Goal: Task Accomplishment & Management: Complete application form

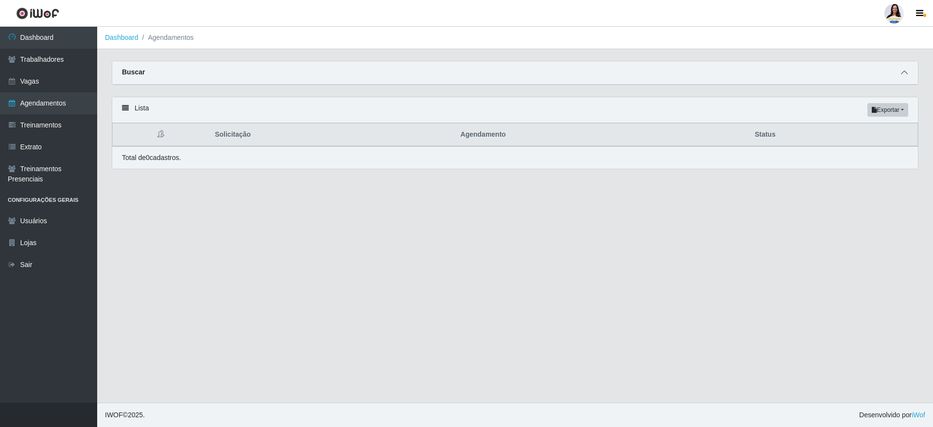
click at [906, 69] on span at bounding box center [905, 72] width 12 height 11
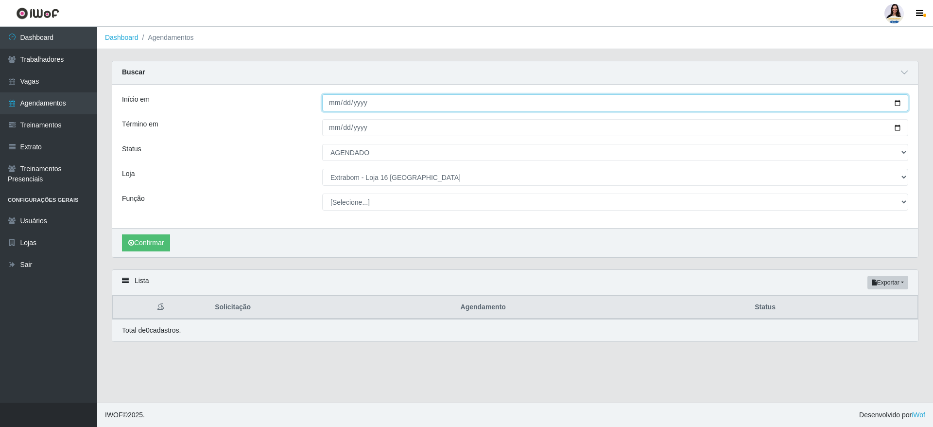
click at [901, 98] on input "[DATE]" at bounding box center [615, 102] width 586 height 17
click at [901, 100] on input "[DATE]" at bounding box center [615, 102] width 586 height 17
type input "[DATE]"
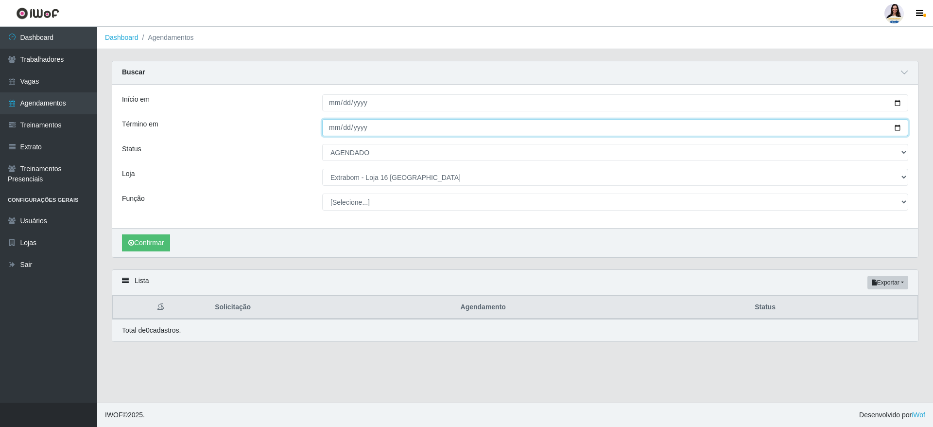
click at [900, 125] on input "[DATE]" at bounding box center [615, 127] width 586 height 17
type input "[DATE]"
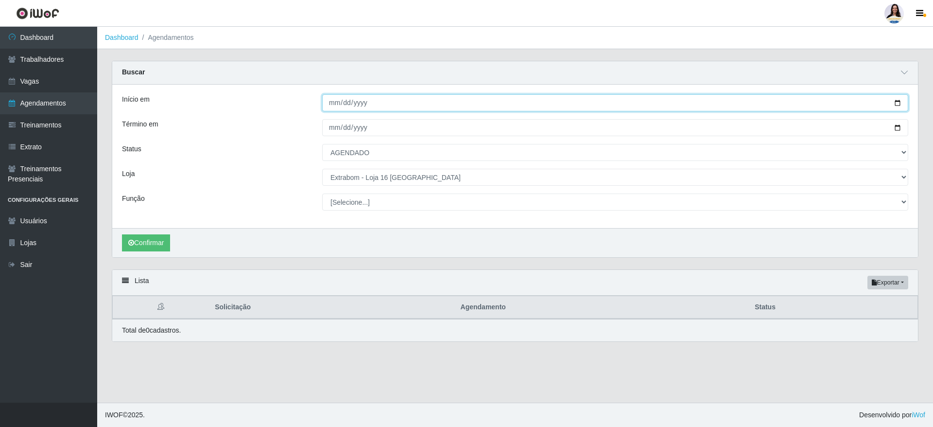
click at [902, 105] on input "[DATE]" at bounding box center [615, 102] width 586 height 17
type input "[DATE]"
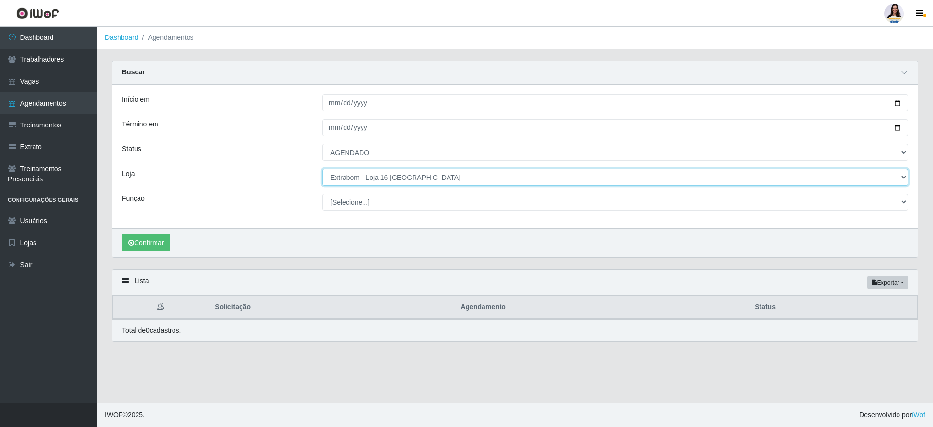
click at [421, 179] on select "[Selecione...] Atacado Vem - [GEOGRAPHIC_DATA] 30 Laranjeiras Velha Atacado Vem…" at bounding box center [615, 177] width 586 height 17
select select "437"
click at [322, 169] on select "[Selecione...] Atacado Vem - [GEOGRAPHIC_DATA] 30 Laranjeiras Velha Atacado Vem…" at bounding box center [615, 177] width 586 height 17
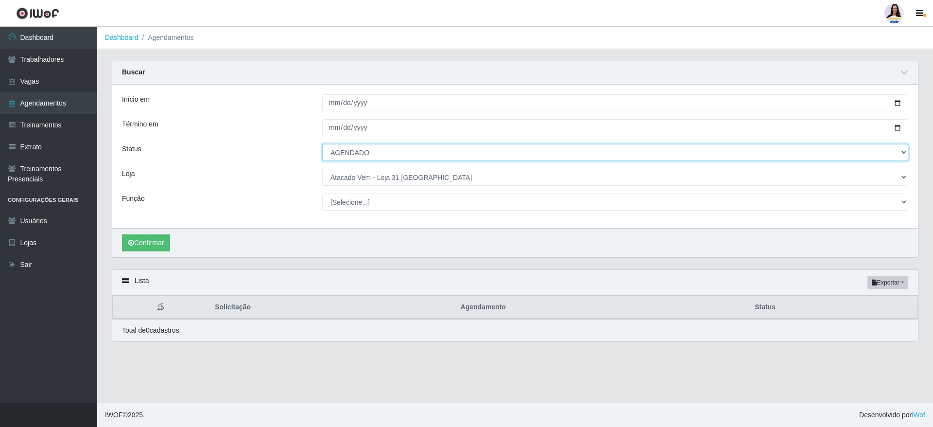
click at [353, 151] on select "[Selecione...] AGENDADO AGUARDANDO LIBERAR EM ANDAMENTO EM REVISÃO FINALIZADO C…" at bounding box center [615, 152] width 586 height 17
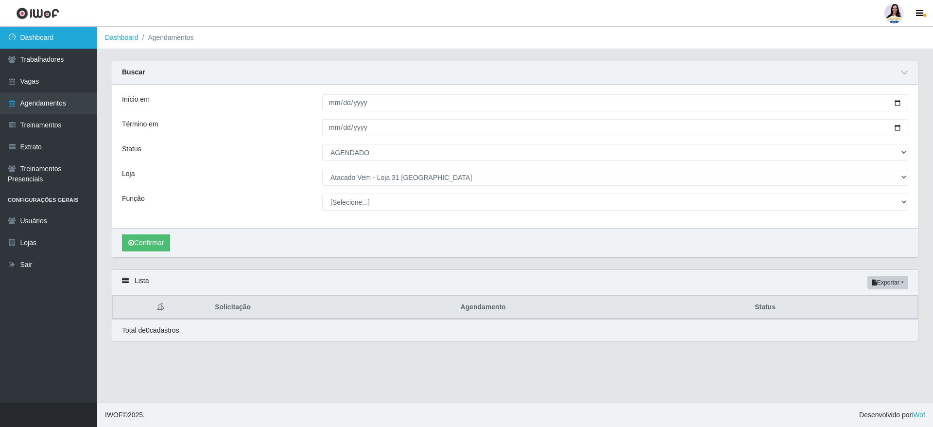
click at [60, 44] on link "Dashboard" at bounding box center [48, 38] width 97 height 22
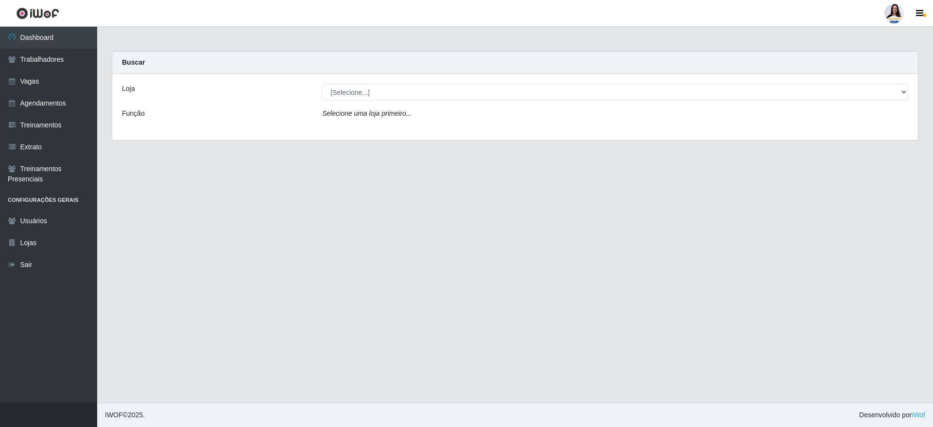
drag, startPoint x: 363, startPoint y: 102, endPoint x: 372, endPoint y: 95, distance: 11.4
click at [364, 102] on div "Loja [Selecione...] Atacado Vem - [GEOGRAPHIC_DATA] 30 Laranjeiras Velha Atacad…" at bounding box center [515, 107] width 806 height 66
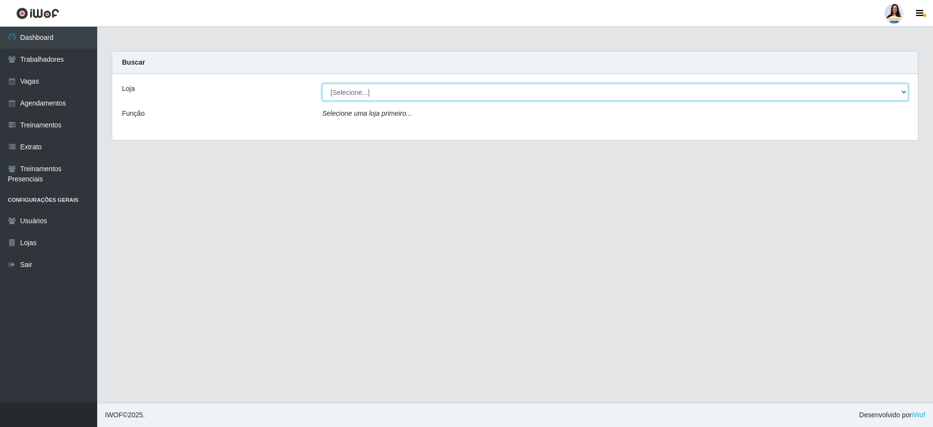
click at [374, 93] on select "[Selecione...] Atacado Vem - [GEOGRAPHIC_DATA] 30 Laranjeiras Velha Atacado Vem…" at bounding box center [615, 92] width 586 height 17
click at [322, 84] on select "[Selecione...] Atacado Vem - [GEOGRAPHIC_DATA] 30 Laranjeiras Velha Atacado Vem…" at bounding box center [615, 92] width 586 height 17
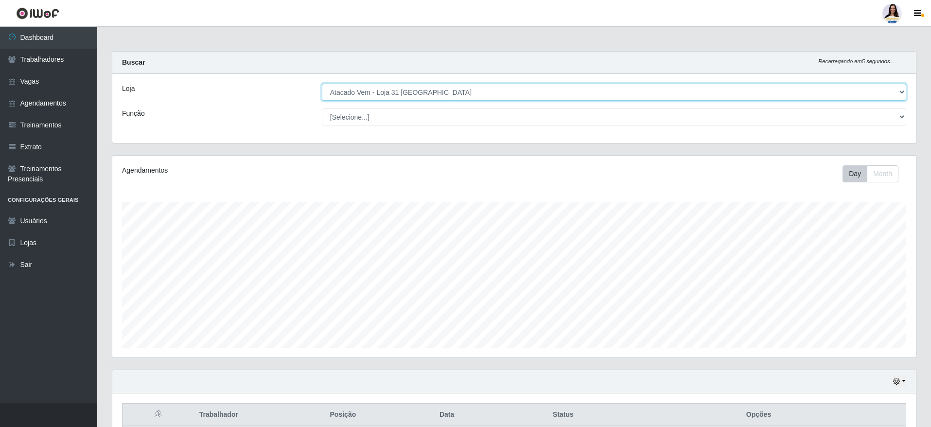
click at [420, 89] on select "[Selecione...] Atacado Vem - [GEOGRAPHIC_DATA] 30 Laranjeiras Velha Atacado Vem…" at bounding box center [614, 92] width 584 height 17
click at [322, 84] on select "[Selecione...] Atacado Vem - [GEOGRAPHIC_DATA] 30 Laranjeiras Velha Atacado Vem…" at bounding box center [614, 92] width 584 height 17
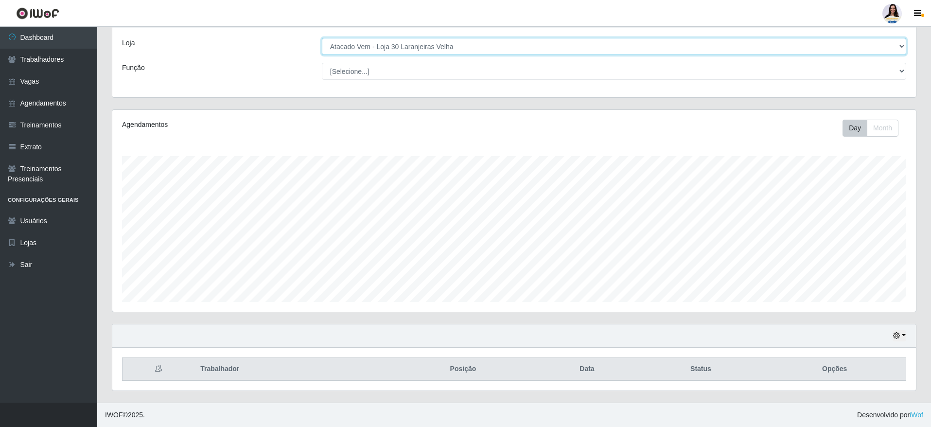
click at [395, 47] on select "[Selecione...] Atacado Vem - [GEOGRAPHIC_DATA] 30 Laranjeiras Velha Atacado Vem…" at bounding box center [614, 46] width 584 height 17
click at [322, 41] on select "[Selecione...] Atacado Vem - [GEOGRAPHIC_DATA] 30 Laranjeiras Velha Atacado Vem…" at bounding box center [614, 46] width 584 height 17
click at [411, 52] on select "[Selecione...] Atacado Vem - [GEOGRAPHIC_DATA] 30 Laranjeiras Velha Atacado Vem…" at bounding box center [614, 46] width 584 height 17
click at [322, 41] on select "[Selecione...] Atacado Vem - [GEOGRAPHIC_DATA] 30 Laranjeiras Velha Atacado Vem…" at bounding box center [614, 46] width 584 height 17
click at [465, 44] on select "[Selecione...] Atacado Vem - [GEOGRAPHIC_DATA] 30 Laranjeiras Velha Atacado Vem…" at bounding box center [614, 46] width 584 height 17
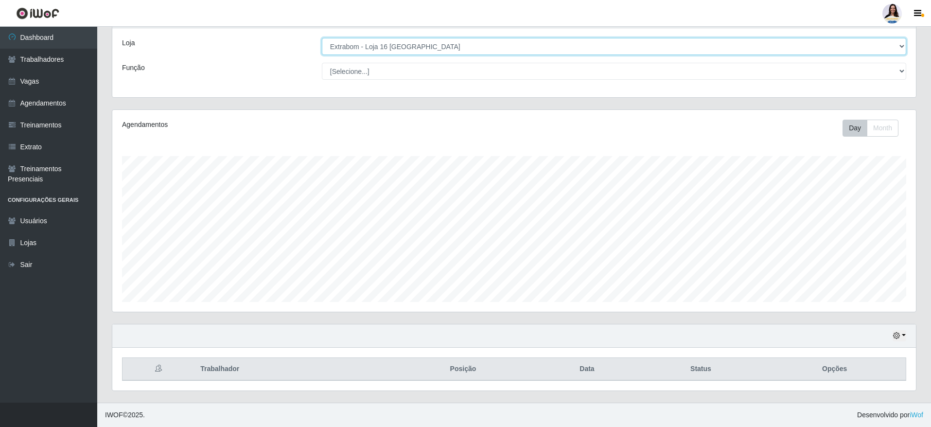
click at [322, 41] on select "[Selecione...] Atacado Vem - [GEOGRAPHIC_DATA] 30 Laranjeiras Velha Atacado Vem…" at bounding box center [614, 46] width 584 height 17
click at [400, 47] on select "[Selecione...] Atacado Vem - [GEOGRAPHIC_DATA] 30 Laranjeiras Velha Atacado Vem…" at bounding box center [614, 46] width 584 height 17
click at [322, 41] on select "[Selecione...] Atacado Vem - [GEOGRAPHIC_DATA] 30 Laranjeiras Velha Atacado Vem…" at bounding box center [614, 46] width 584 height 17
click at [394, 39] on select "[Selecione...] Atacado Vem - [GEOGRAPHIC_DATA] 30 Laranjeiras Velha Atacado Vem…" at bounding box center [614, 46] width 584 height 17
click at [322, 41] on select "[Selecione...] Atacado Vem - [GEOGRAPHIC_DATA] 30 Laranjeiras Velha Atacado Vem…" at bounding box center [614, 46] width 584 height 17
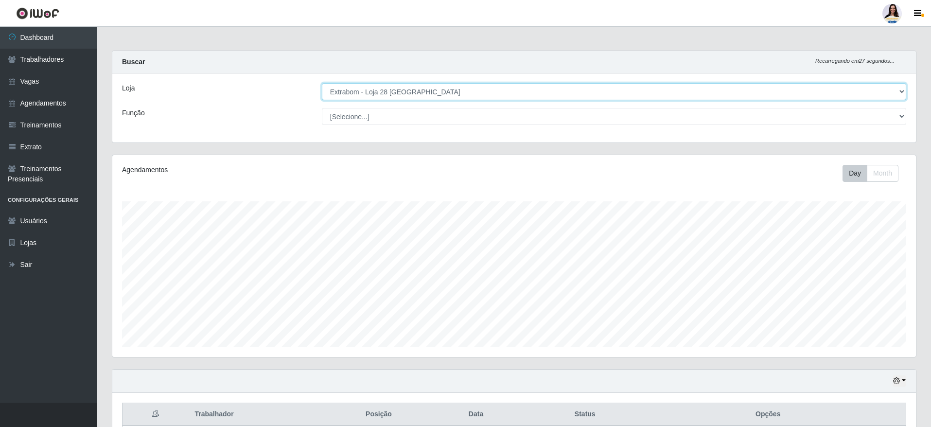
scroll to position [0, 0]
click at [391, 99] on select "[Selecione...] Atacado Vem - [GEOGRAPHIC_DATA] 30 Laranjeiras Velha Atacado Vem…" at bounding box center [614, 92] width 584 height 17
click at [322, 84] on select "[Selecione...] Atacado Vem - [GEOGRAPHIC_DATA] 30 Laranjeiras Velha Atacado Vem…" at bounding box center [614, 92] width 584 height 17
click at [391, 91] on select "[Selecione...] Atacado Vem - [GEOGRAPHIC_DATA] 30 Laranjeiras Velha Atacado Vem…" at bounding box center [614, 92] width 584 height 17
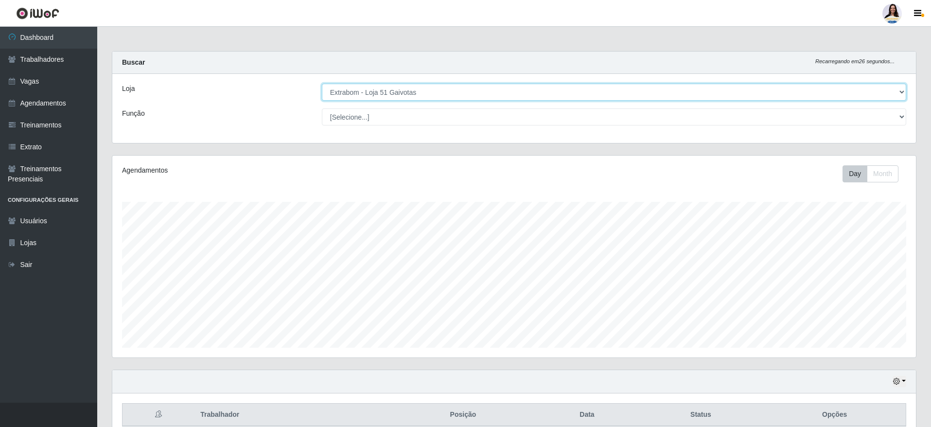
click at [322, 84] on select "[Selecione...] Atacado Vem - [GEOGRAPHIC_DATA] 30 Laranjeiras Velha Atacado Vem…" at bounding box center [614, 92] width 584 height 17
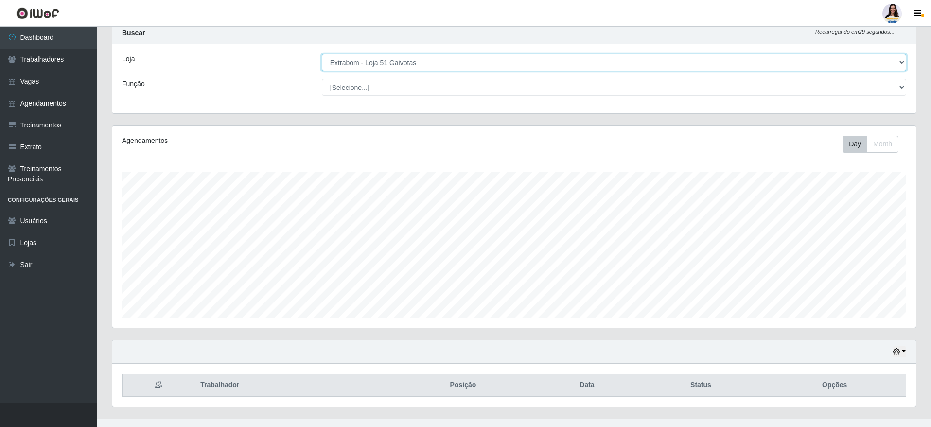
scroll to position [46, 0]
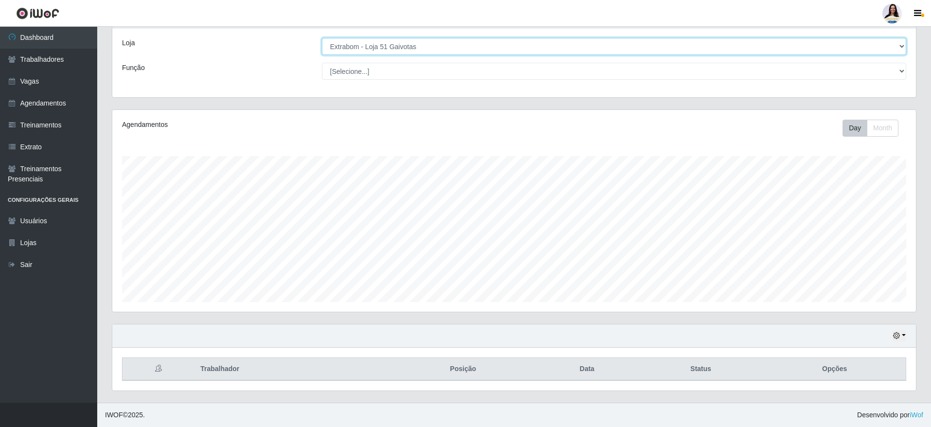
click at [419, 45] on select "[Selecione...] Atacado Vem - [GEOGRAPHIC_DATA] 30 Laranjeiras Velha Atacado Vem…" at bounding box center [614, 46] width 584 height 17
click at [322, 41] on select "[Selecione...] Atacado Vem - [GEOGRAPHIC_DATA] 30 Laranjeiras Velha Atacado Vem…" at bounding box center [614, 46] width 584 height 17
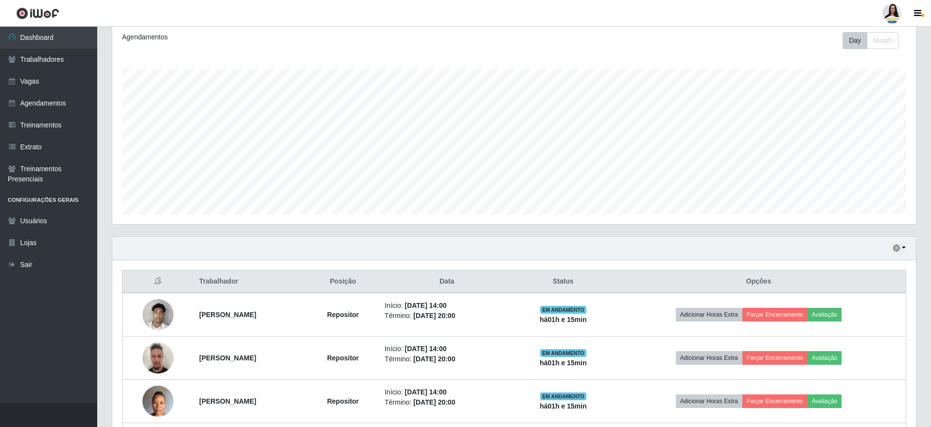
scroll to position [43, 0]
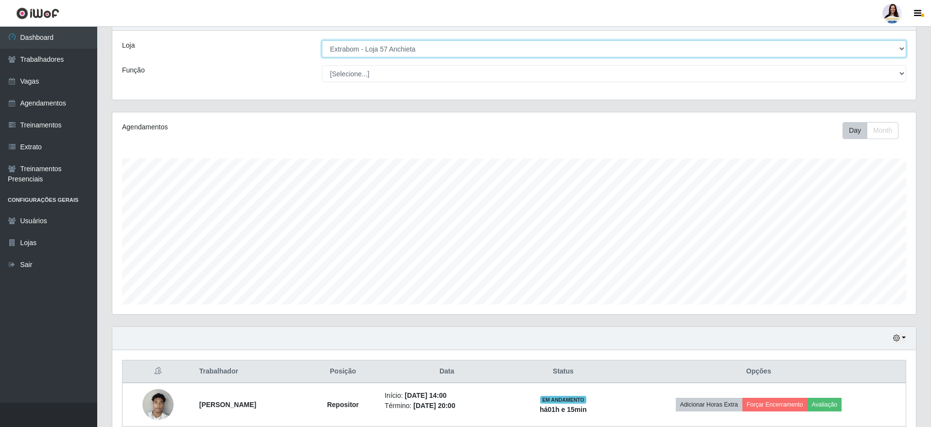
click at [402, 52] on select "[Selecione...] Atacado Vem - [GEOGRAPHIC_DATA] 30 Laranjeiras Velha Atacado Vem…" at bounding box center [614, 48] width 584 height 17
click at [322, 41] on select "[Selecione...] Atacado Vem - [GEOGRAPHIC_DATA] 30 Laranjeiras Velha Atacado Vem…" at bounding box center [614, 48] width 584 height 17
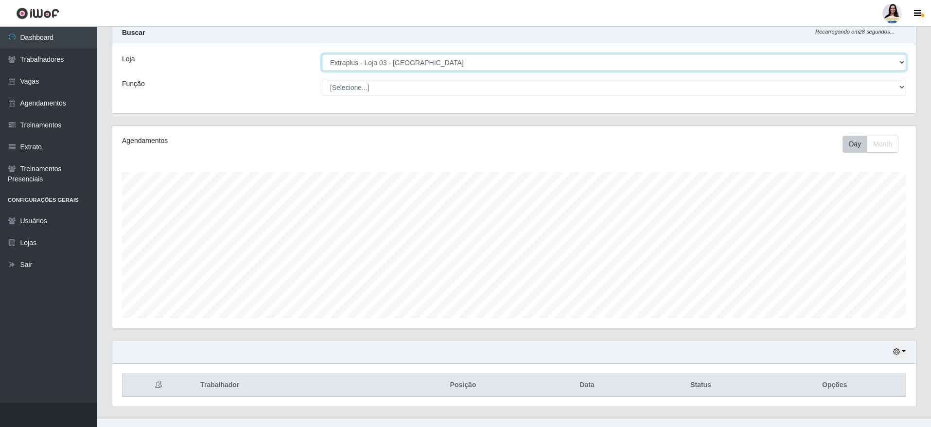
scroll to position [46, 0]
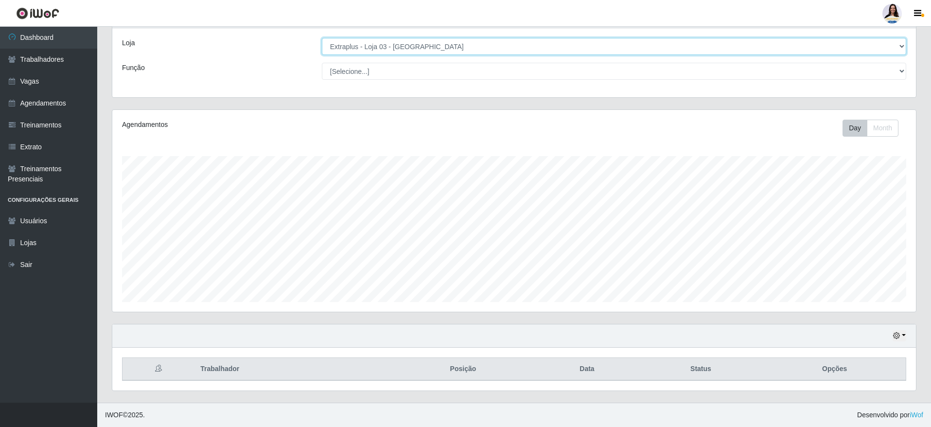
click at [424, 49] on select "[Selecione...] Atacado Vem - [GEOGRAPHIC_DATA] 30 Laranjeiras Velha Atacado Vem…" at bounding box center [614, 46] width 584 height 17
click at [322, 41] on select "[Selecione...] Atacado Vem - [GEOGRAPHIC_DATA] 30 Laranjeiras Velha Atacado Vem…" at bounding box center [614, 46] width 584 height 17
click at [384, 47] on select "[Selecione...] Atacado Vem - [GEOGRAPHIC_DATA] 30 Laranjeiras Velha Atacado Vem…" at bounding box center [614, 46] width 584 height 17
select select "451"
click at [322, 41] on select "[Selecione...] Atacado Vem - [GEOGRAPHIC_DATA] 30 Laranjeiras Velha Atacado Vem…" at bounding box center [614, 46] width 584 height 17
